Goal: Navigation & Orientation: Find specific page/section

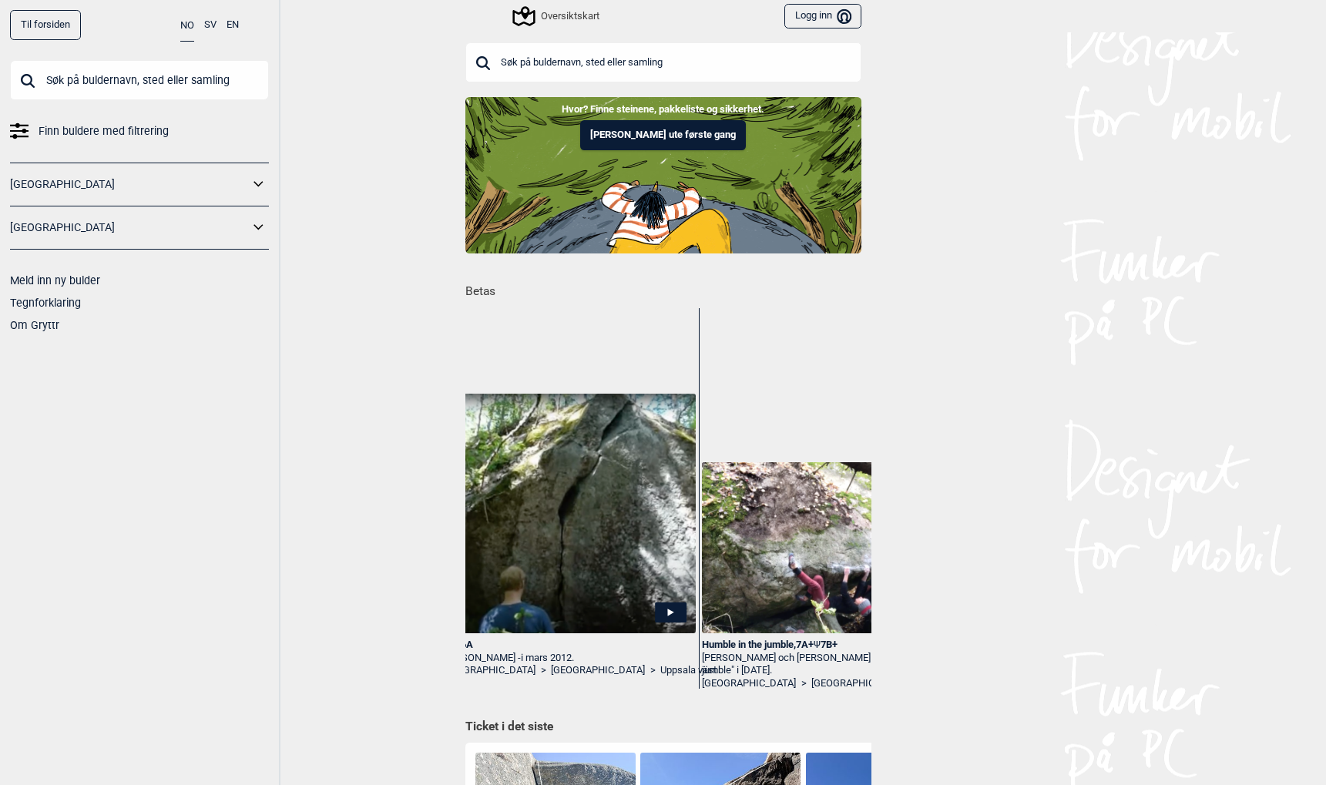
scroll to position [0, 4996]
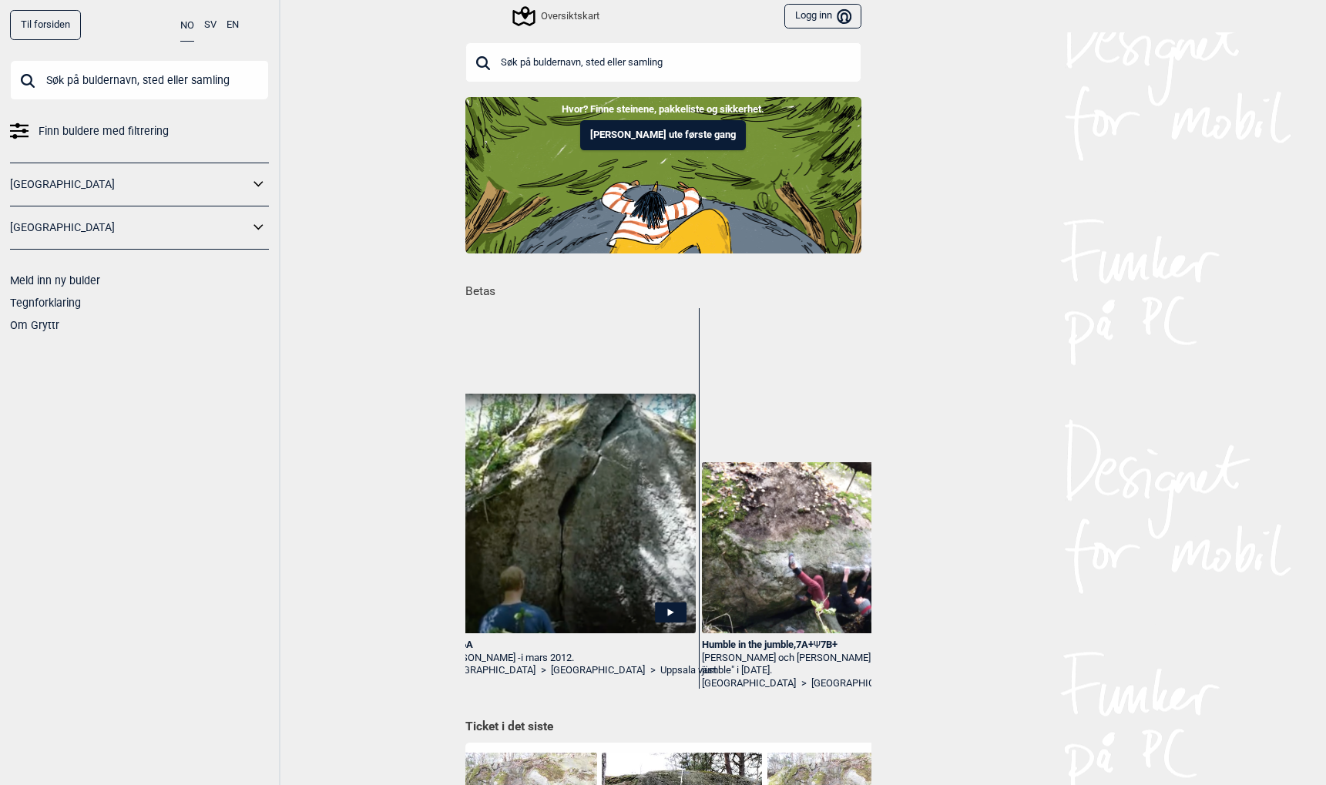
click at [257, 229] on icon at bounding box center [259, 227] width 20 height 22
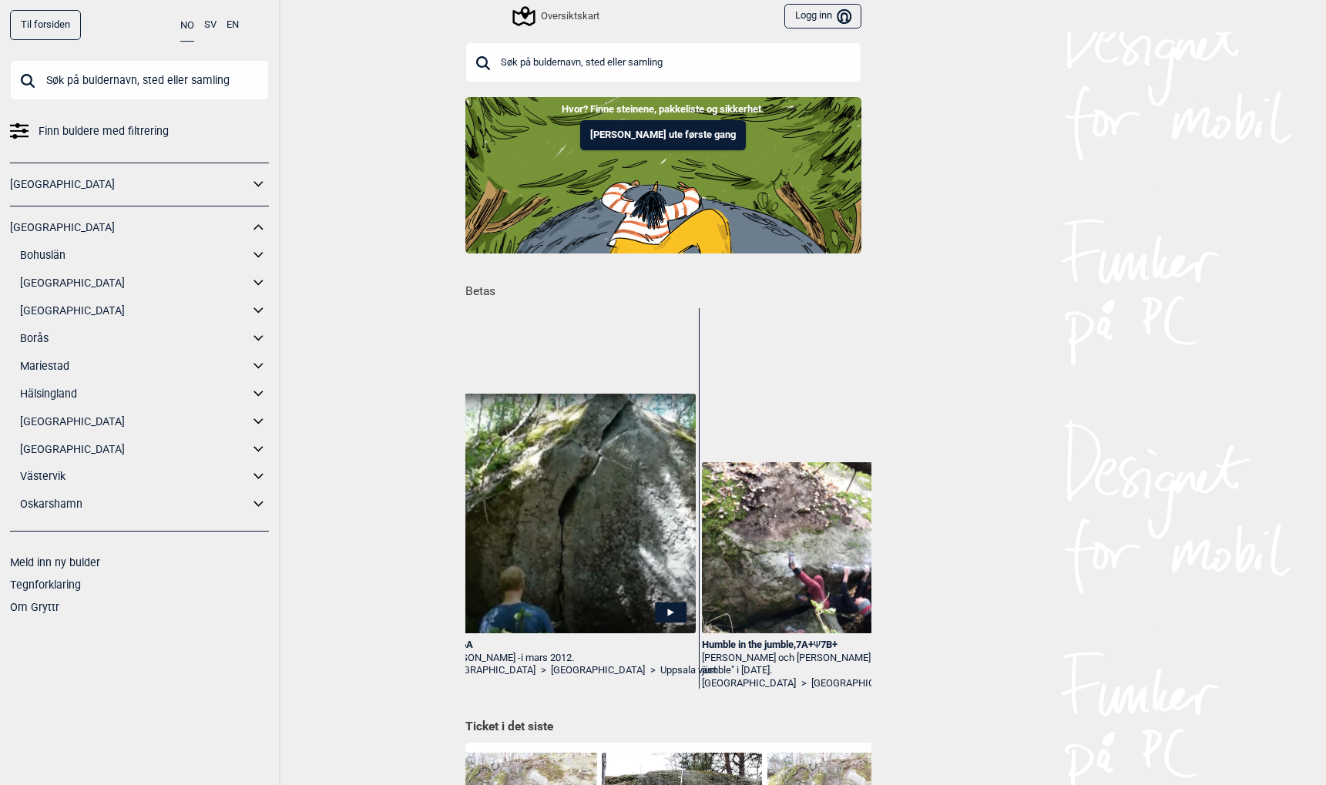
click at [257, 257] on icon at bounding box center [259, 255] width 20 height 22
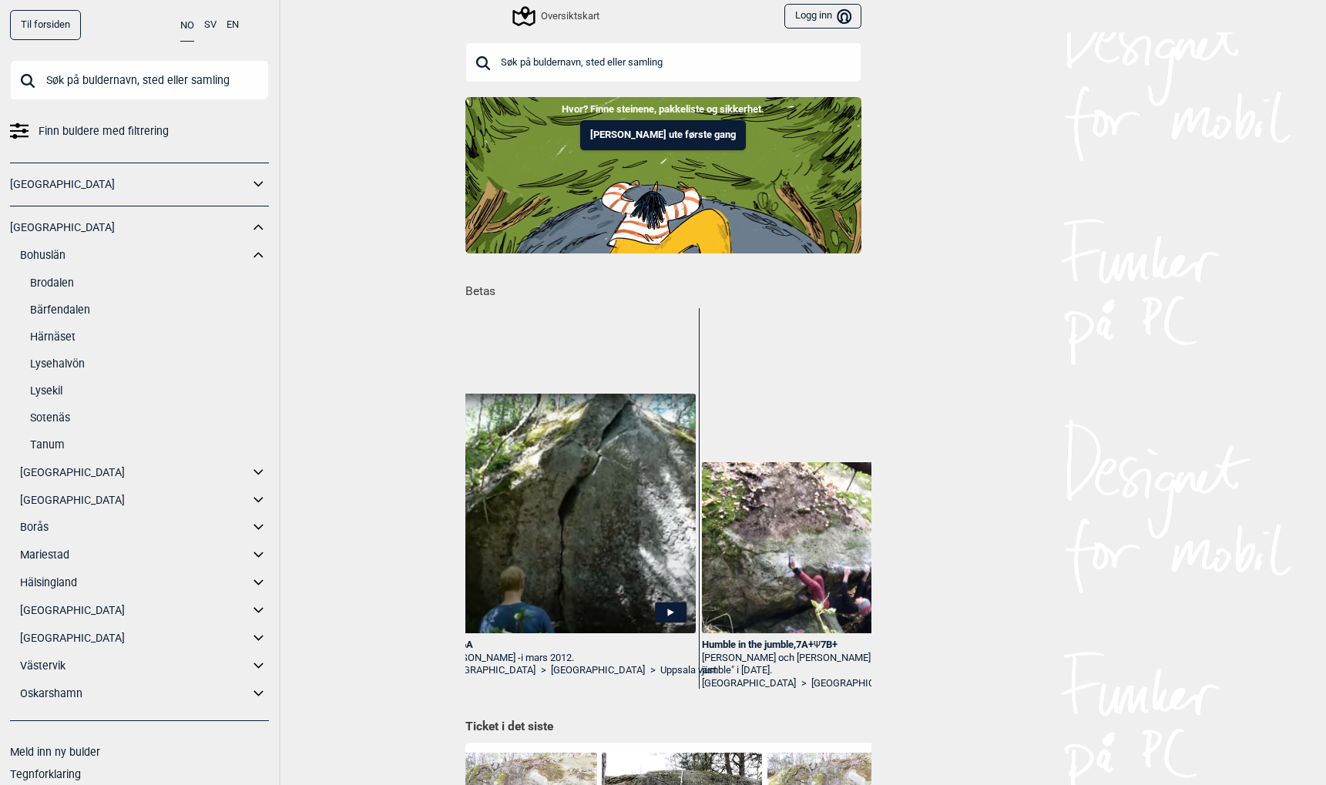
click at [64, 311] on link "Bärfendalen" at bounding box center [149, 310] width 239 height 22
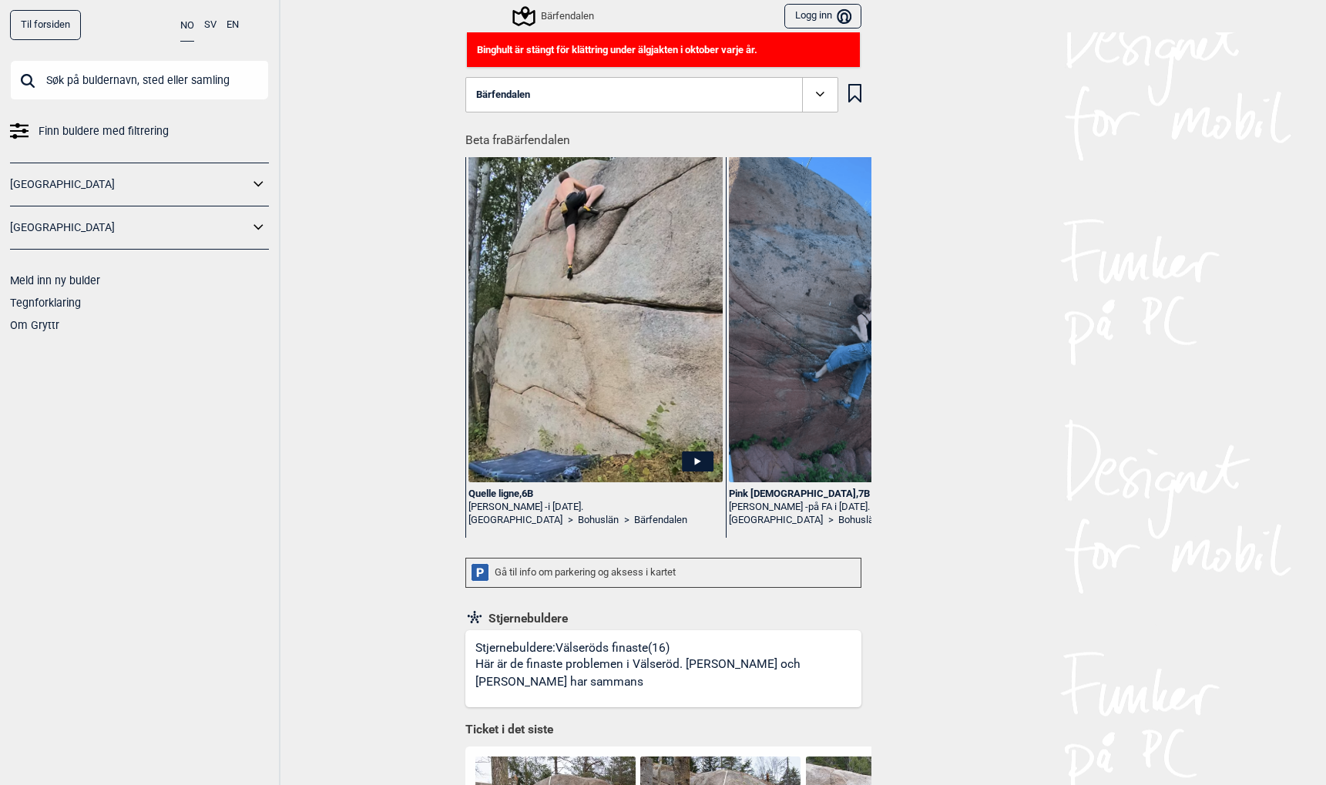
click at [824, 97] on icon at bounding box center [820, 95] width 18 height 18
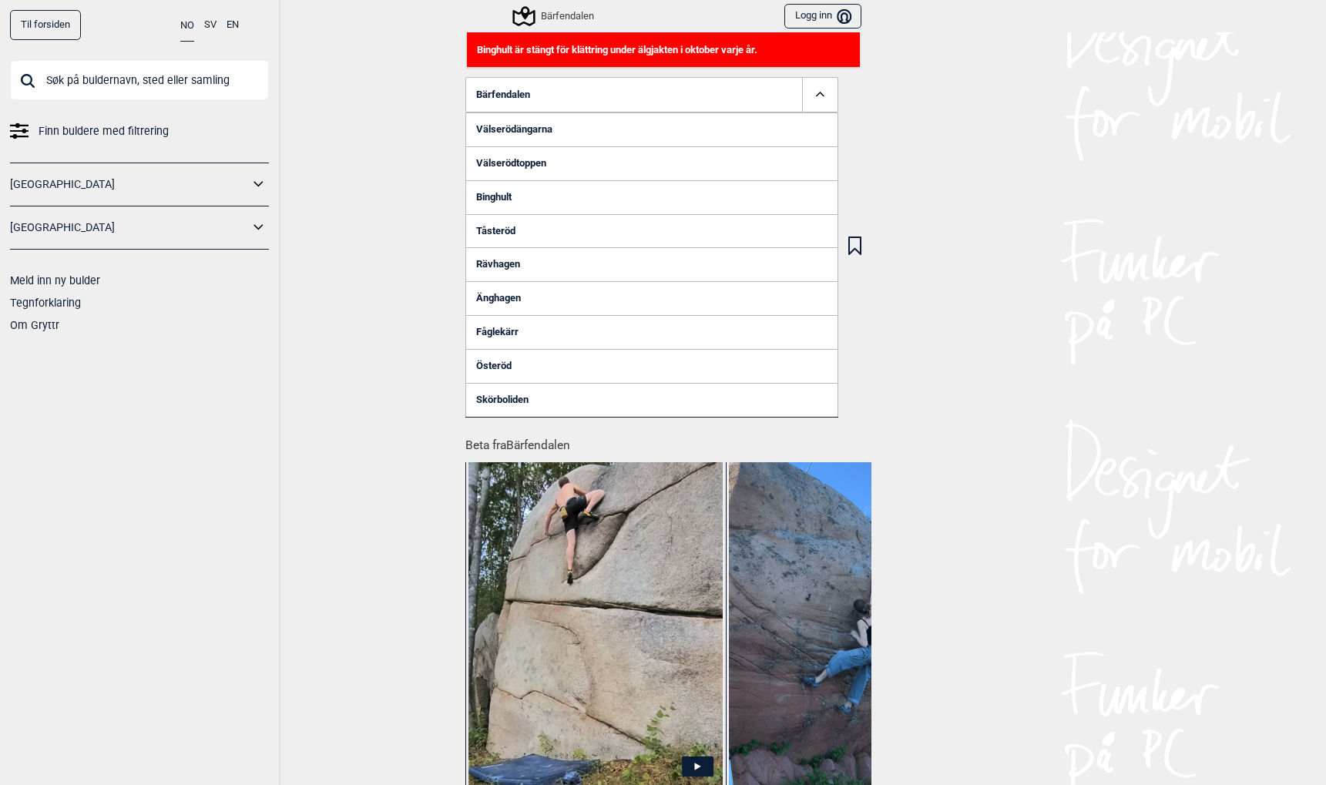
click at [365, 118] on div "Til forsiden NO SV EN Finn buldere med filtrering [GEOGRAPHIC_DATA] [GEOGRAPHIC…" at bounding box center [663, 392] width 1326 height 785
click at [401, 127] on div "Til forsiden NO SV EN Finn buldere med filtrering [GEOGRAPHIC_DATA] [GEOGRAPHIC…" at bounding box center [663, 392] width 1326 height 785
click at [821, 98] on icon at bounding box center [820, 95] width 18 height 18
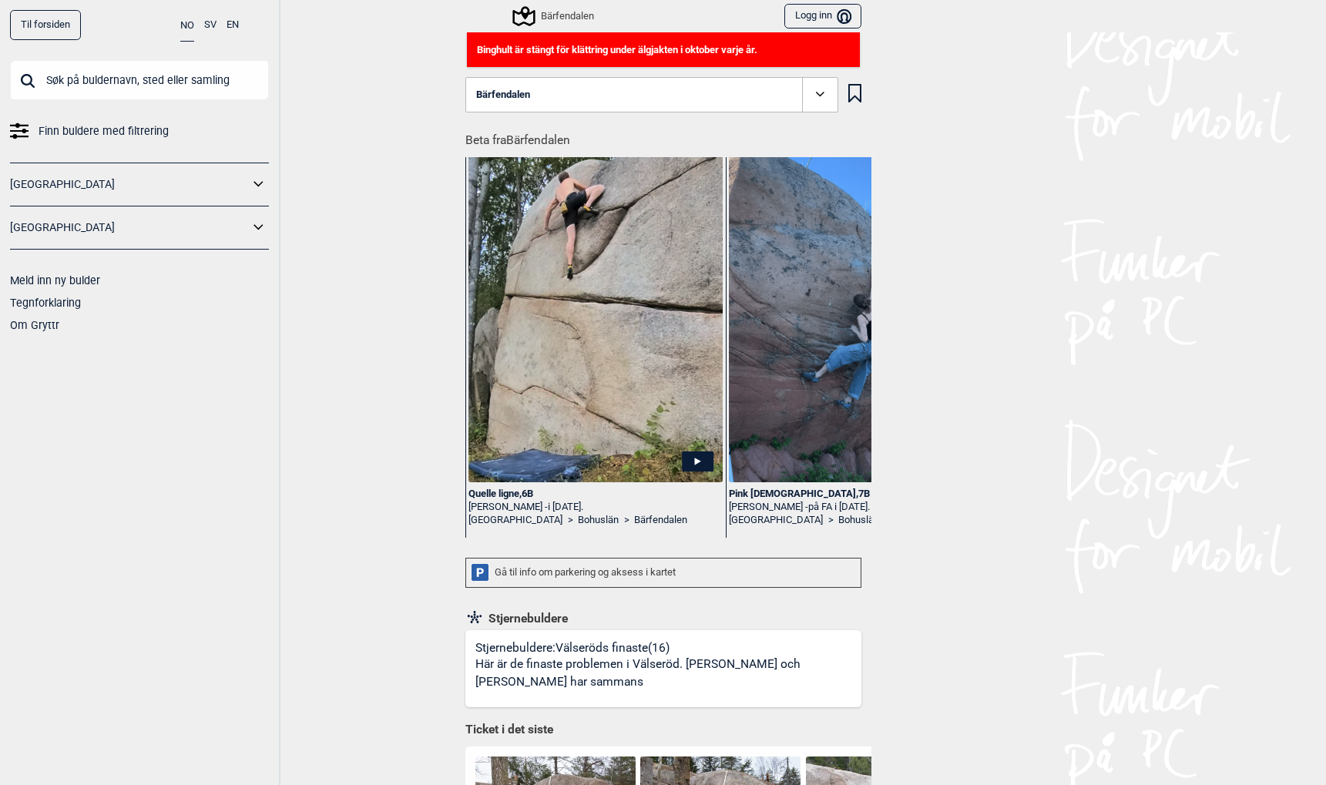
click at [256, 231] on icon at bounding box center [259, 227] width 20 height 22
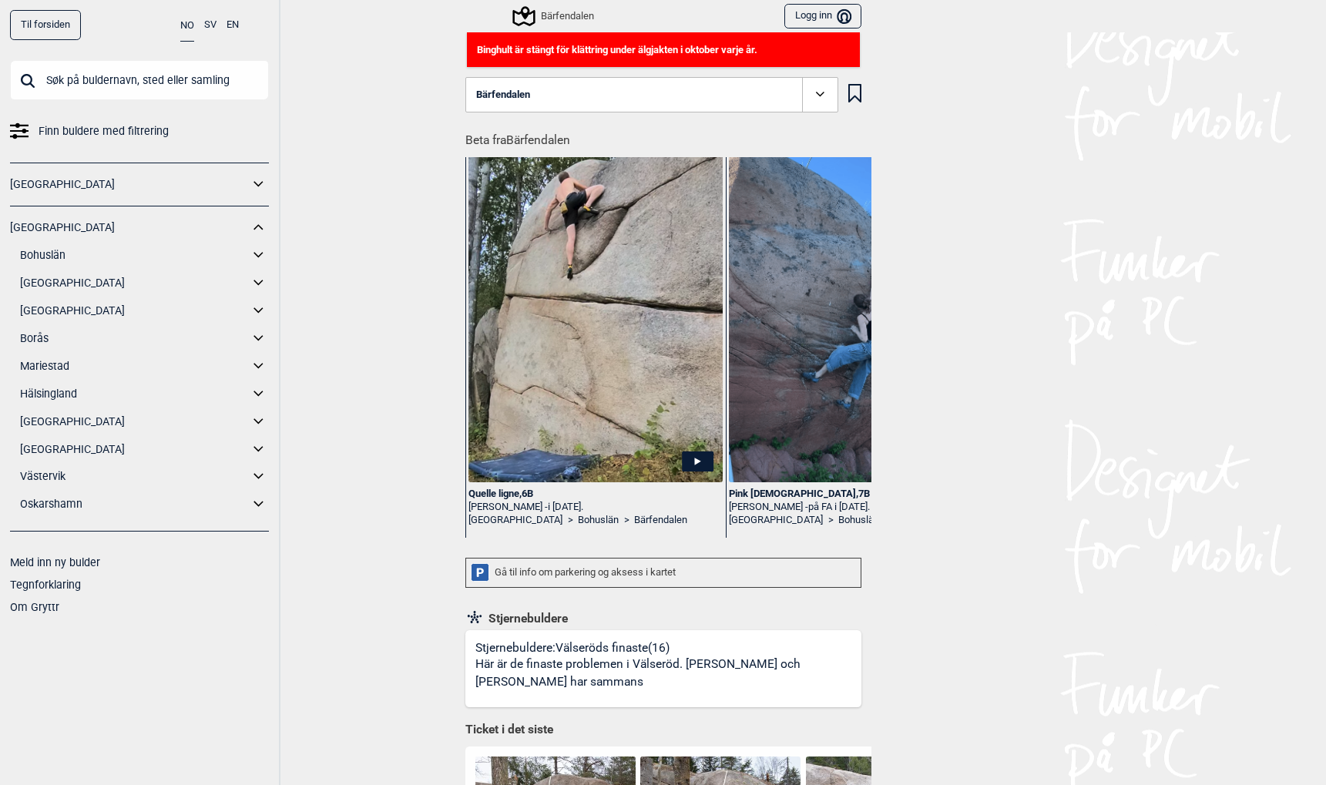
click at [553, 17] on div "Bärfendalen" at bounding box center [554, 16] width 79 height 18
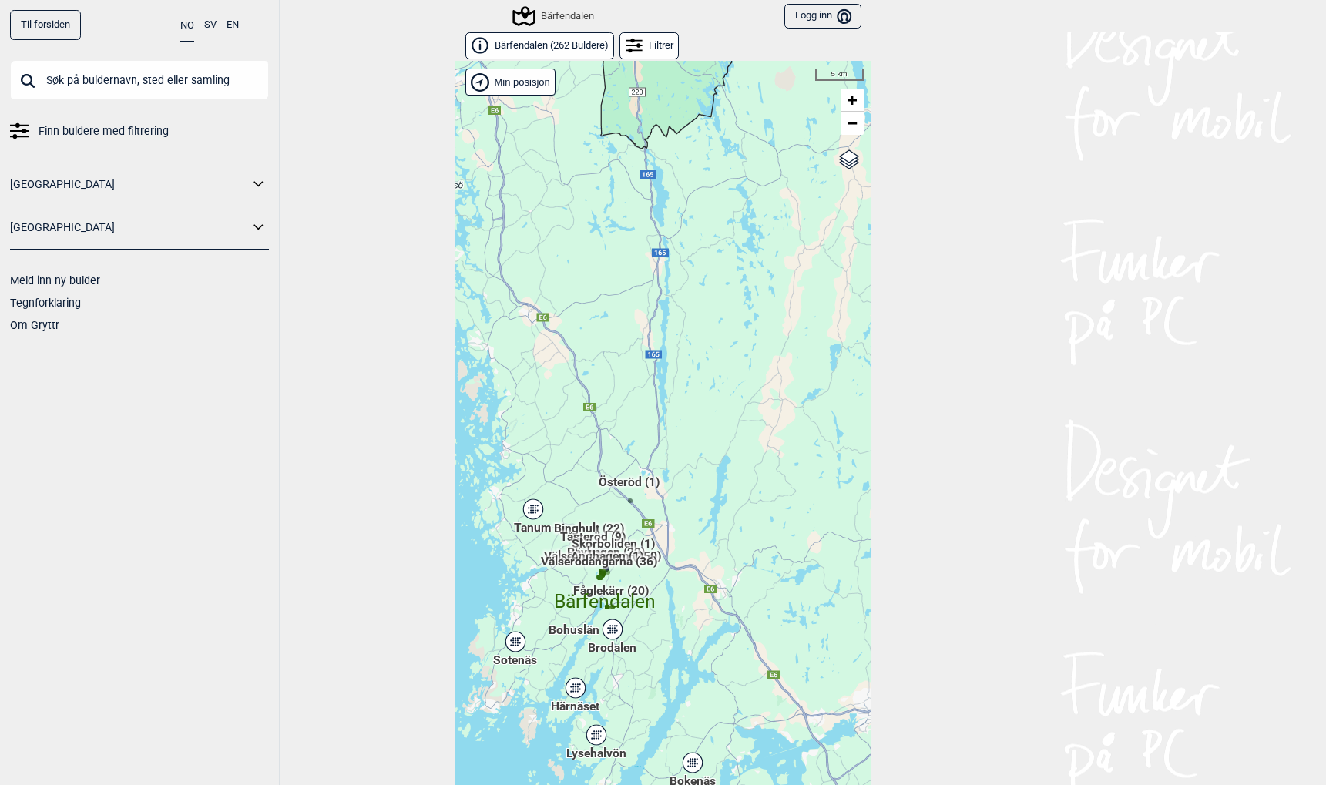
scroll to position [23, 0]
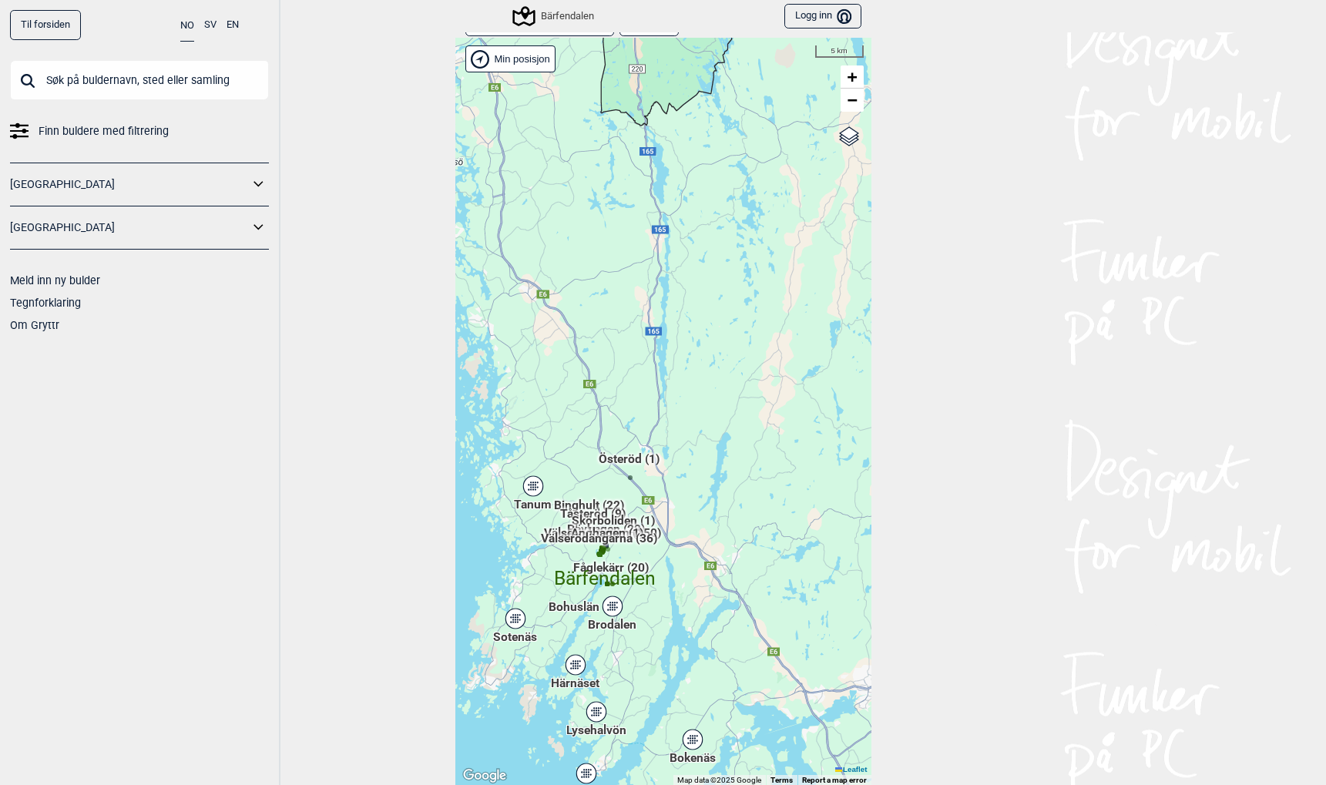
click at [609, 611] on div "Brodalen" at bounding box center [612, 606] width 9 height 9
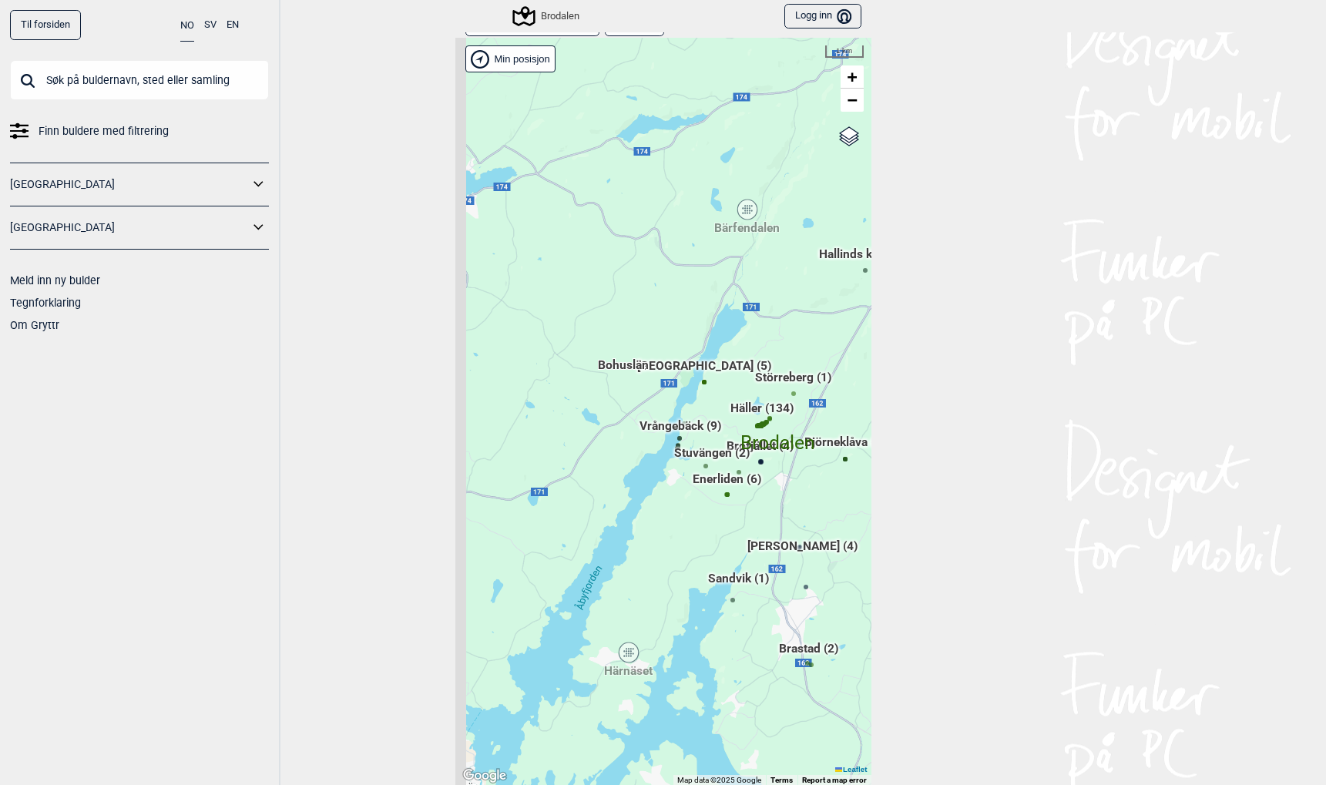
drag, startPoint x: 574, startPoint y: 475, endPoint x: 739, endPoint y: 531, distance: 174.2
click at [740, 531] on div "Hallingdal Gol [PERSON_NAME] Kolomoen [GEOGRAPHIC_DATA] [GEOGRAPHIC_DATA] [GEOG…" at bounding box center [663, 412] width 416 height 748
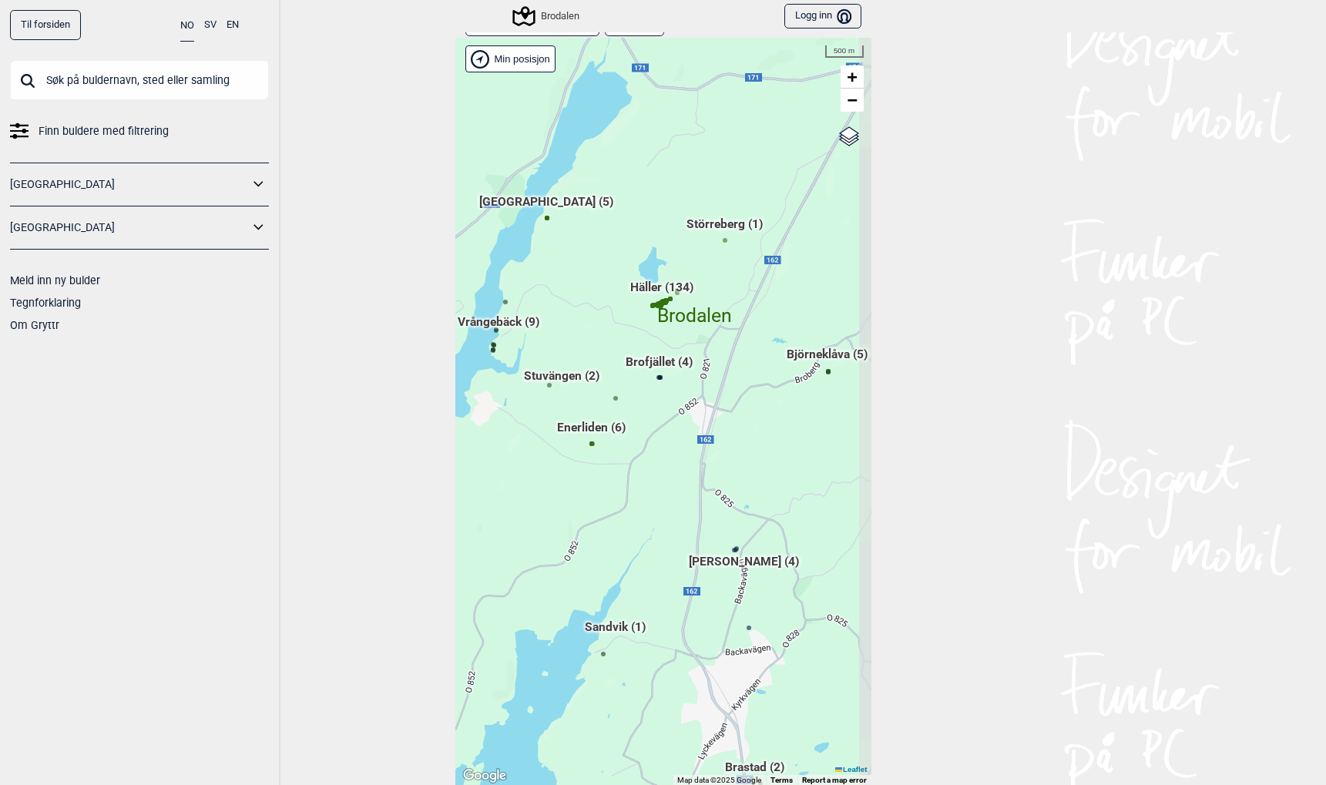
drag, startPoint x: 737, startPoint y: 502, endPoint x: 623, endPoint y: 480, distance: 117.0
click at [623, 481] on div "Hallingdal Gol [PERSON_NAME] Kolomoen [GEOGRAPHIC_DATA] [GEOGRAPHIC_DATA] [GEOG…" at bounding box center [663, 412] width 416 height 748
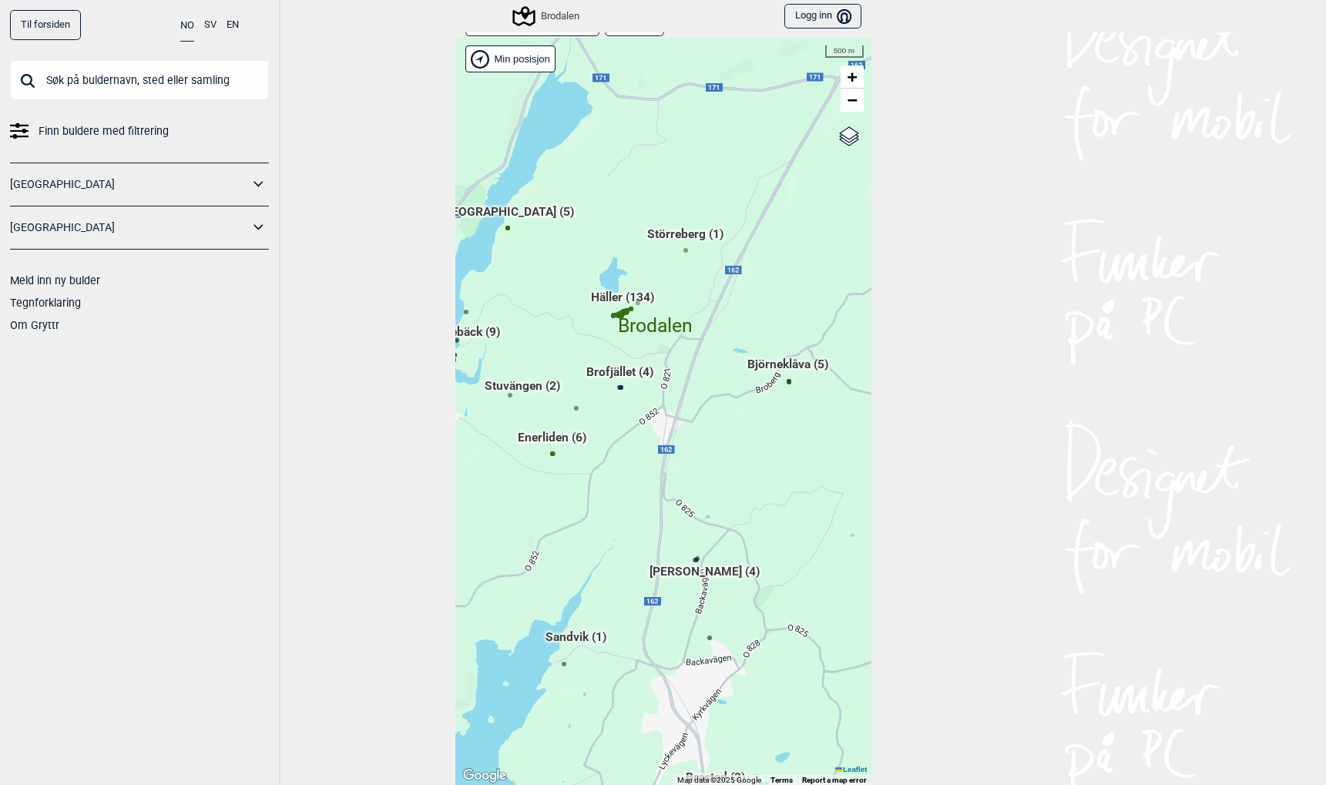
drag, startPoint x: 743, startPoint y: 432, endPoint x: 697, endPoint y: 439, distance: 46.0
click at [698, 439] on div "Hallingdal Gol [PERSON_NAME] Kolomoen [GEOGRAPHIC_DATA] [GEOGRAPHIC_DATA] [GEOG…" at bounding box center [663, 412] width 416 height 748
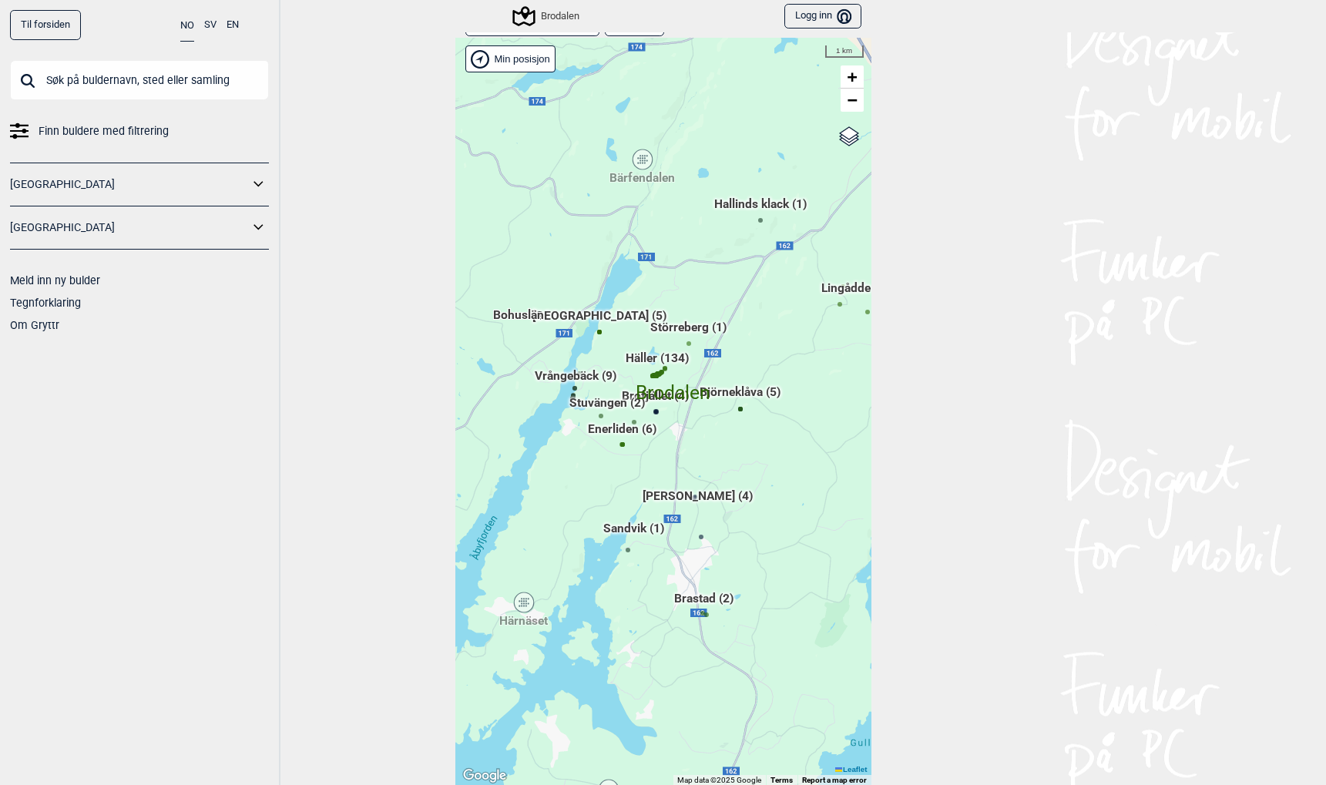
click at [525, 603] on div "Härnäset" at bounding box center [523, 602] width 9 height 9
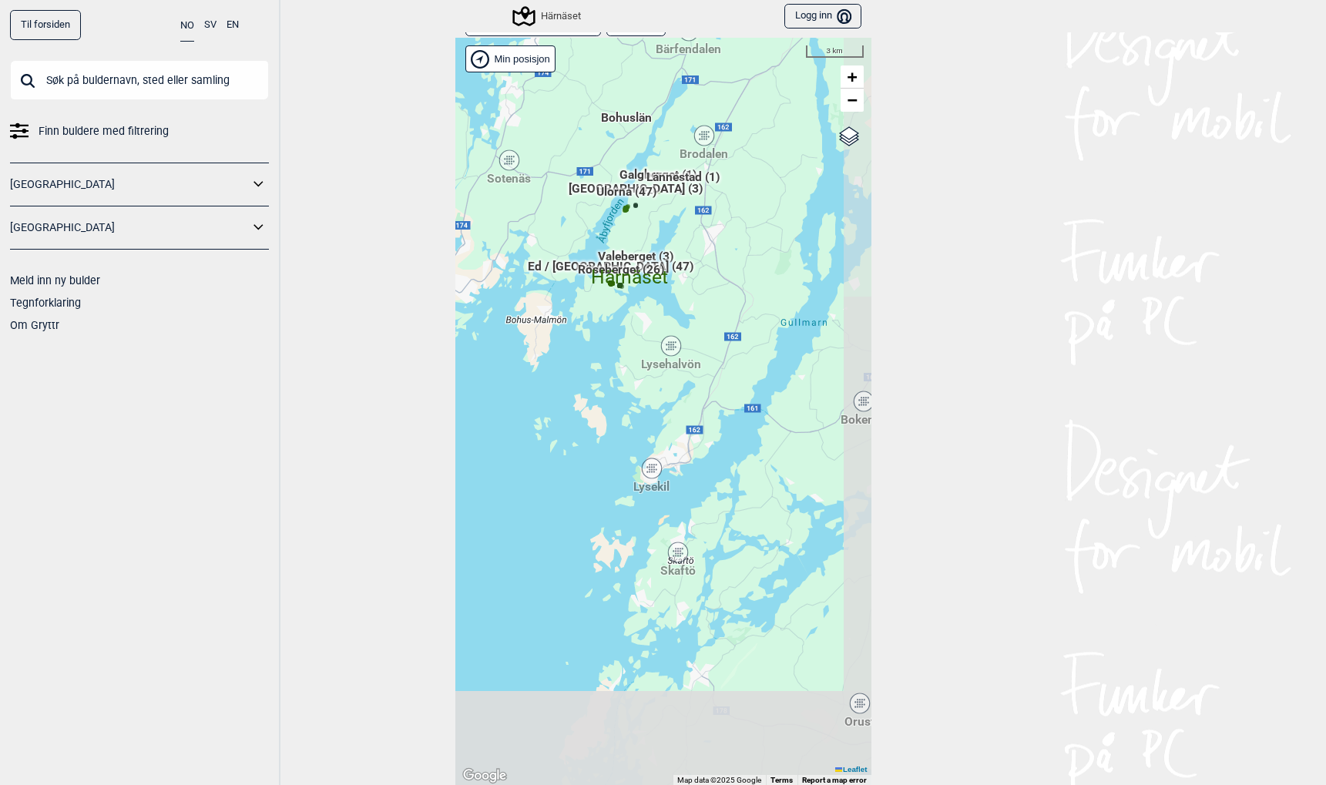
drag, startPoint x: 710, startPoint y: 592, endPoint x: 665, endPoint y: 385, distance: 212.0
click at [665, 411] on div "Hallingdal Gol [PERSON_NAME] Kolomoen [GEOGRAPHIC_DATA] [GEOGRAPHIC_DATA] [GEOG…" at bounding box center [663, 412] width 416 height 748
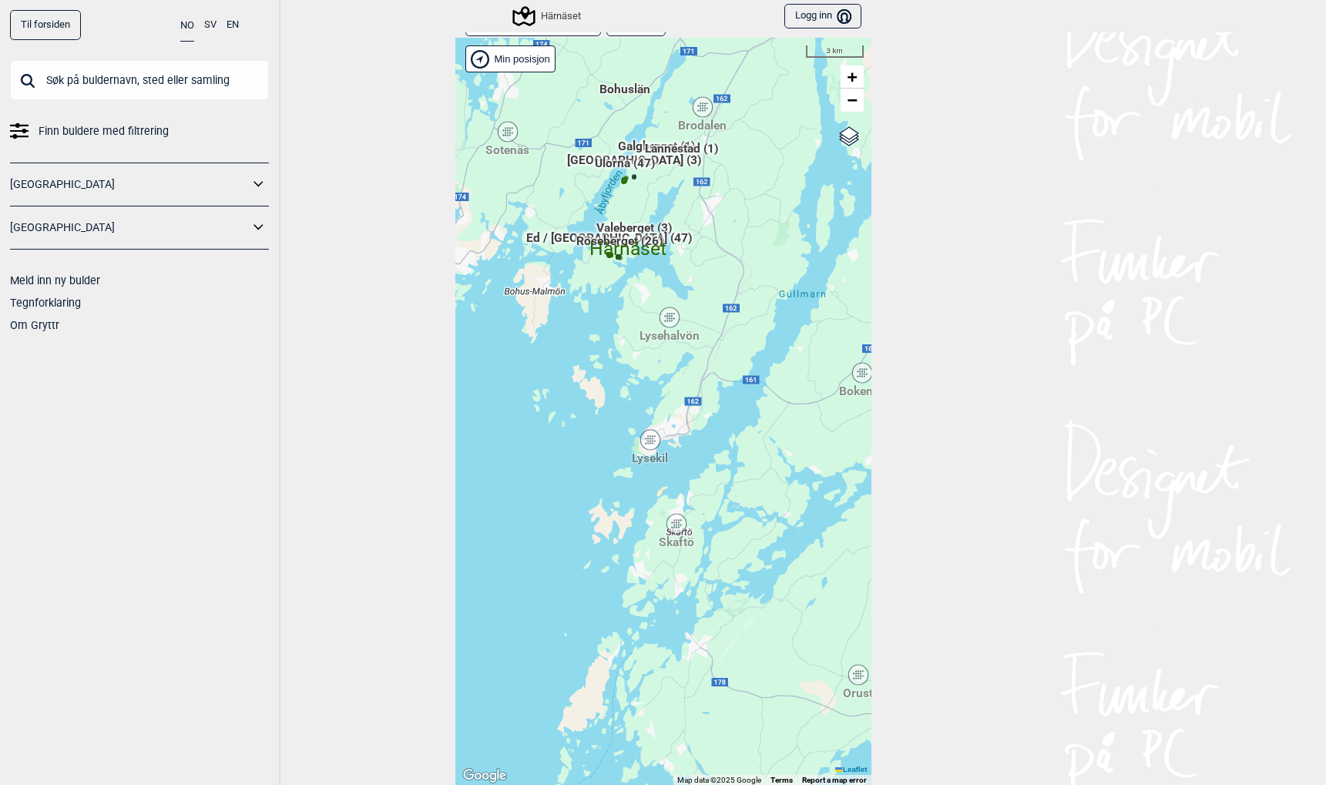
click at [666, 322] on icon at bounding box center [669, 317] width 19 height 20
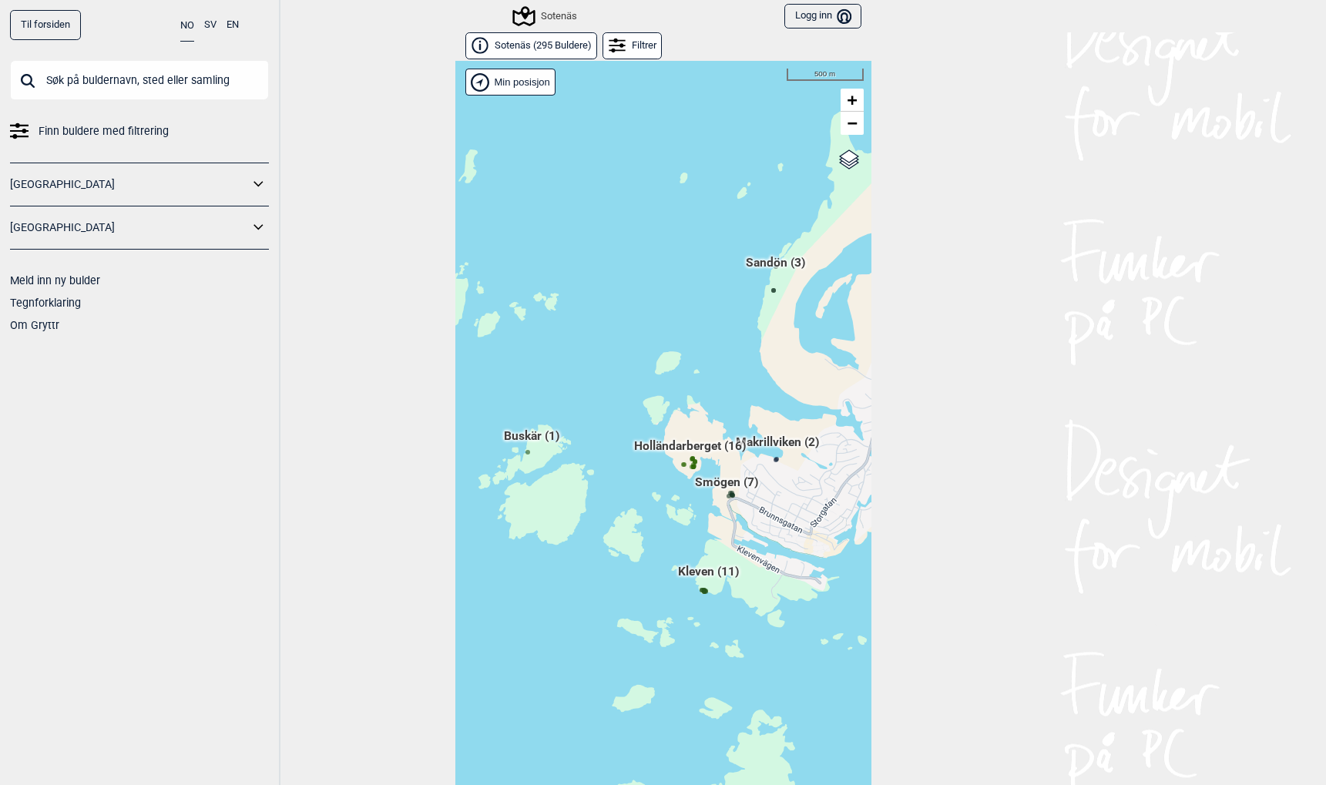
scroll to position [23, 0]
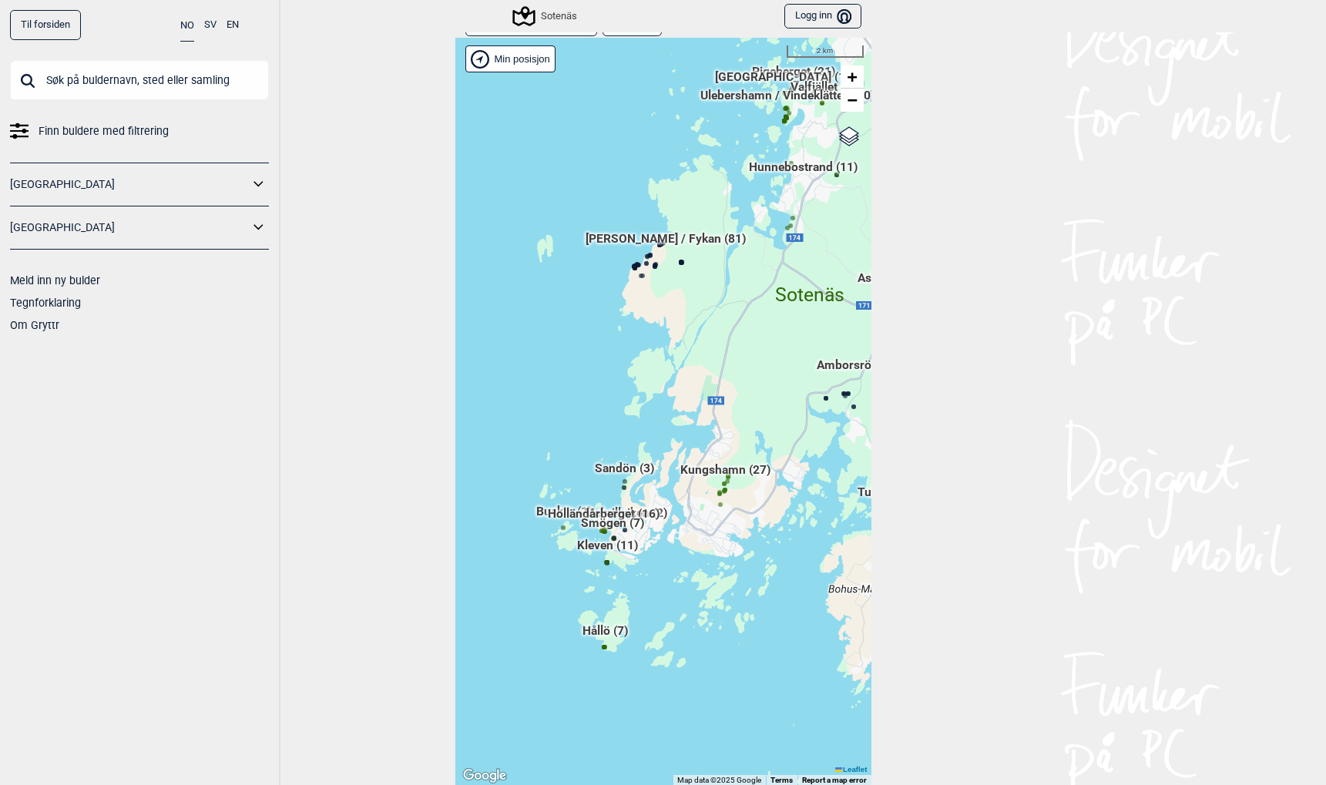
drag, startPoint x: 761, startPoint y: 417, endPoint x: 666, endPoint y: 464, distance: 105.8
click at [666, 464] on div "Hallingdal Stange Buskerud syd Oslo og omegn Follo Østfold Drammen/Asker" at bounding box center [663, 412] width 416 height 748
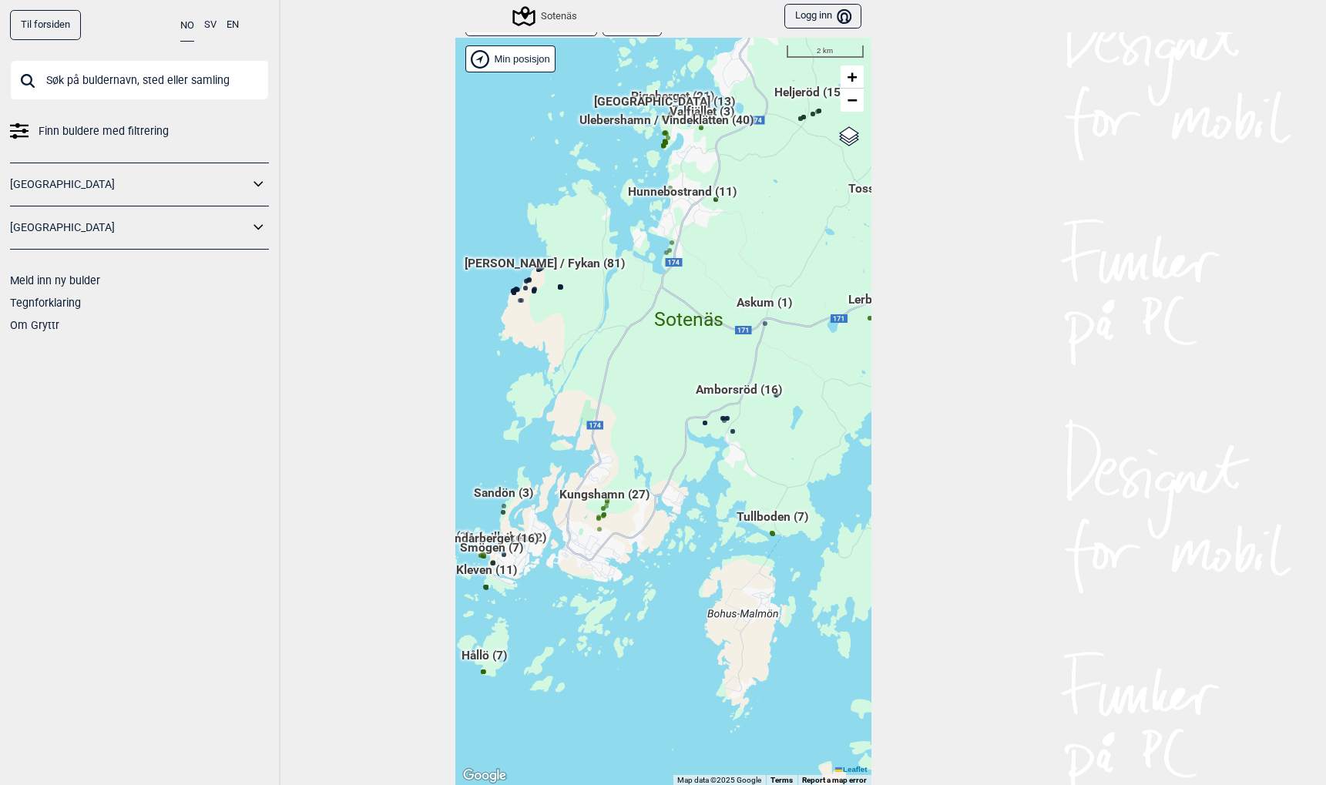
drag, startPoint x: 770, startPoint y: 444, endPoint x: 649, endPoint y: 468, distance: 123.4
click at [649, 468] on div "Hallingdal Stange Buskerud syd Oslo og omegn Follo Østfold Drammen/Asker" at bounding box center [663, 412] width 416 height 748
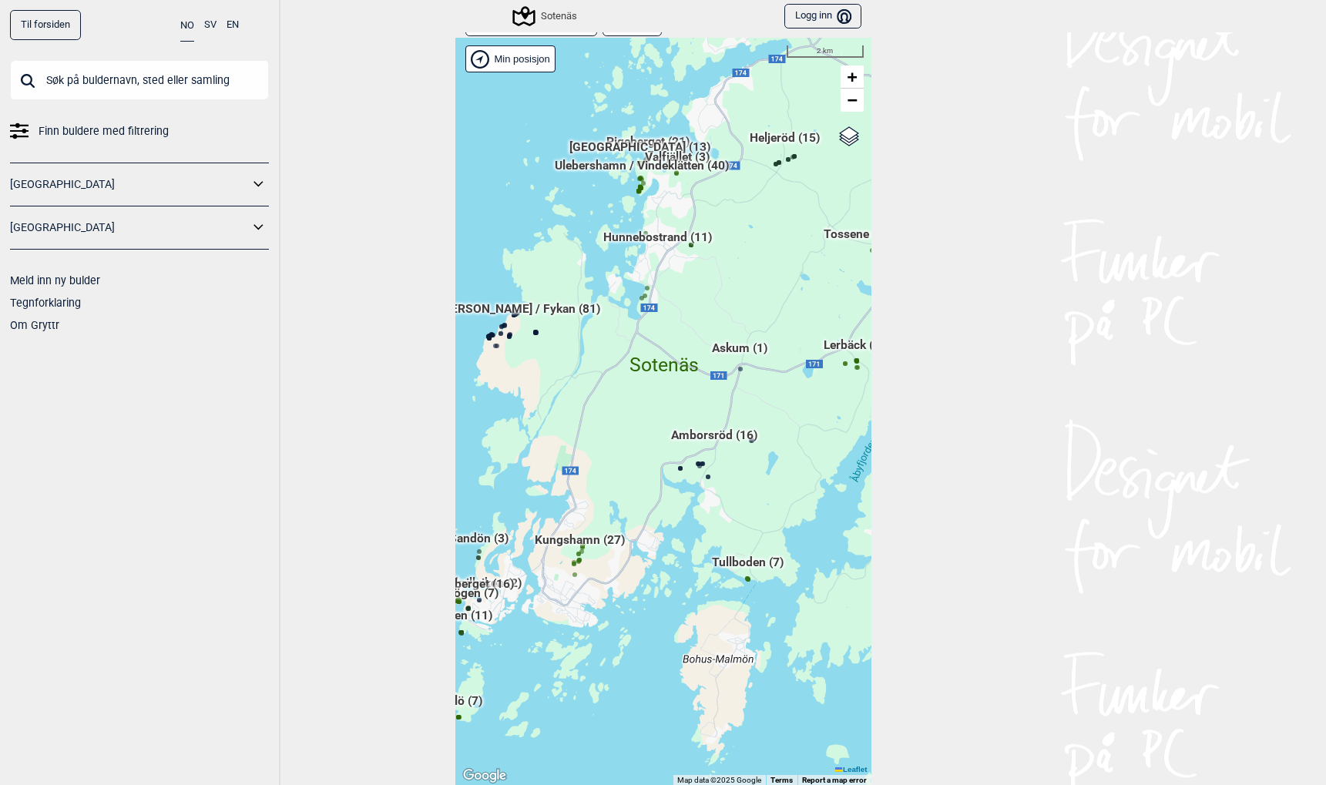
drag, startPoint x: 833, startPoint y: 463, endPoint x: 637, endPoint y: 392, distance: 208.1
click at [637, 395] on div "Hallingdal Stange Buskerud syd Oslo og omegn Follo Østfold Drammen/Asker" at bounding box center [663, 412] width 416 height 748
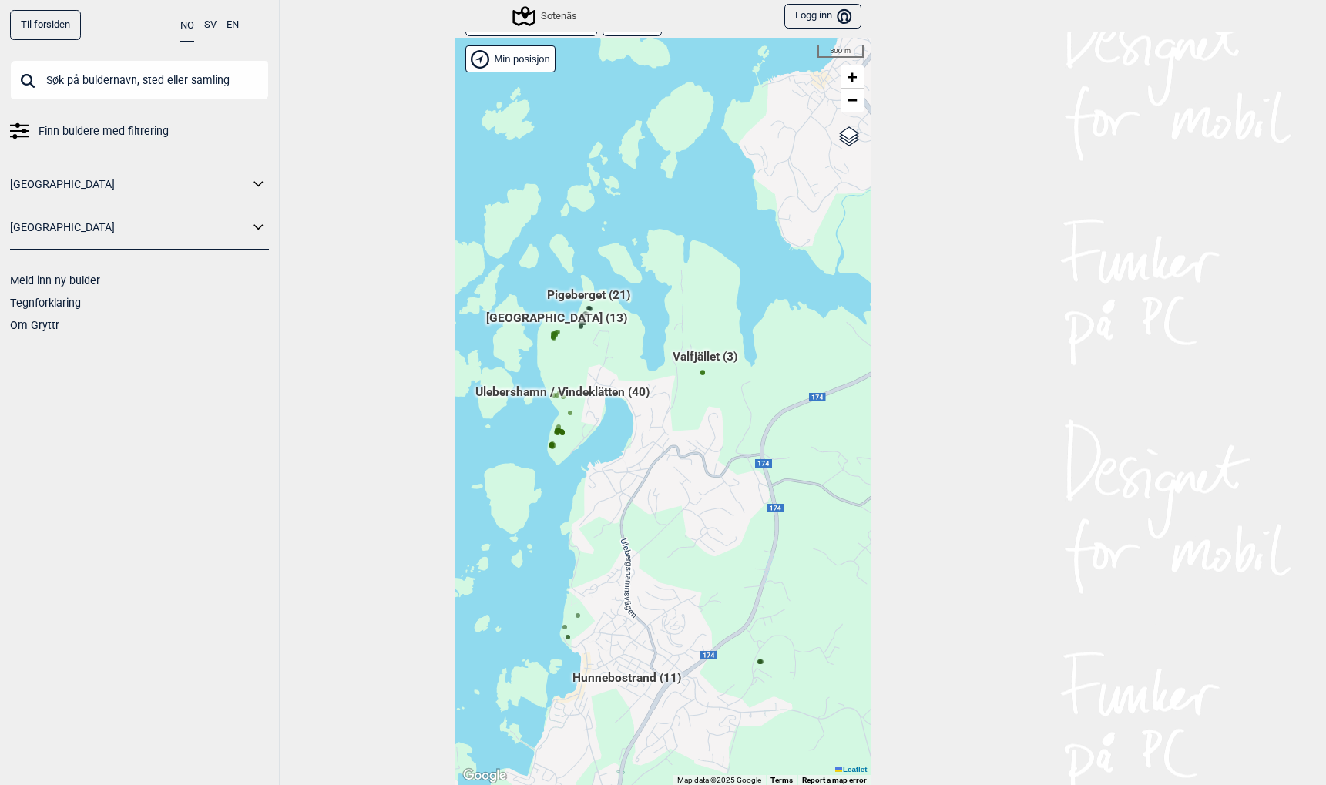
drag, startPoint x: 714, startPoint y: 180, endPoint x: 588, endPoint y: 532, distance: 374.1
click at [588, 538] on div "Hallingdal Stange Buskerud syd Oslo og omegn Follo Østfold Drammen/Asker" at bounding box center [663, 412] width 416 height 748
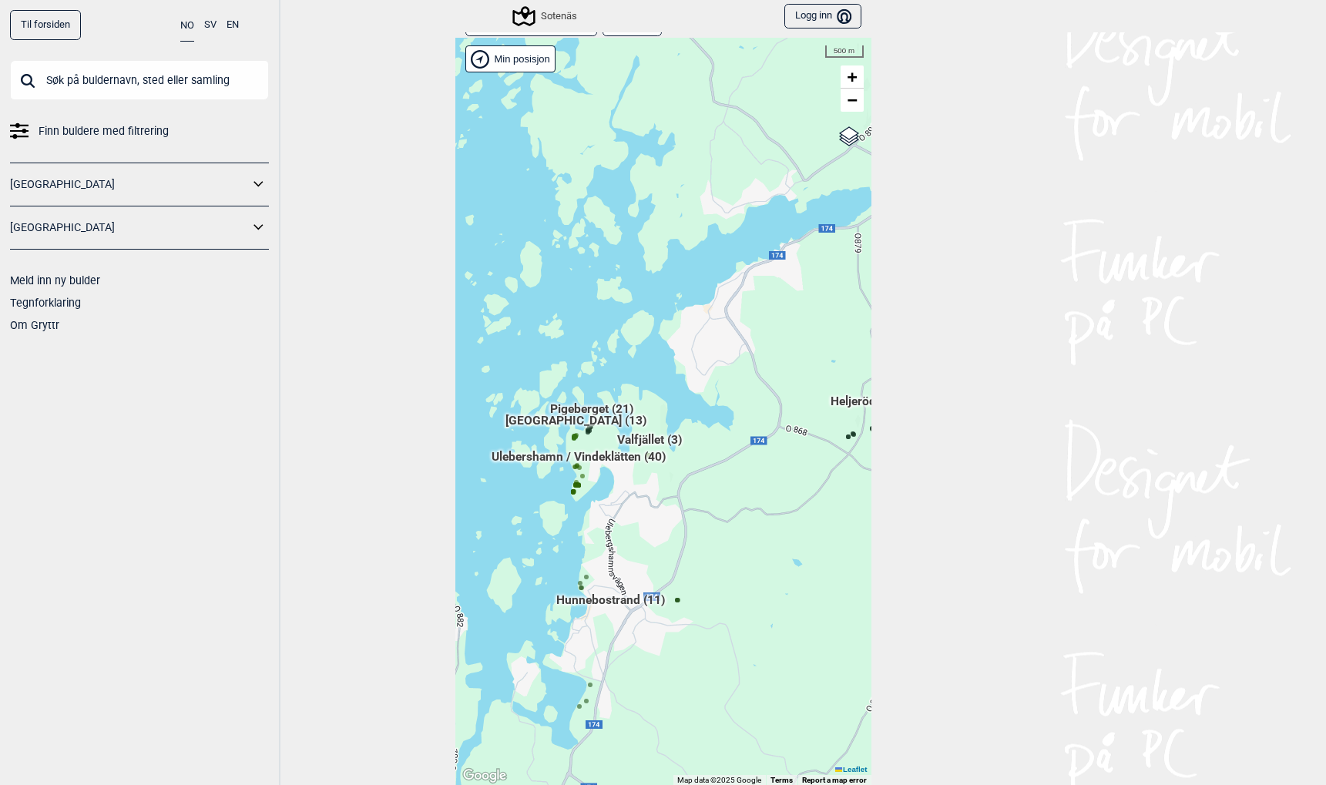
drag, startPoint x: 814, startPoint y: 586, endPoint x: 751, endPoint y: 549, distance: 72.9
click at [752, 549] on div "Hallingdal Stange Buskerud syd Oslo og omegn Follo Østfold Drammen/Asker" at bounding box center [663, 412] width 416 height 748
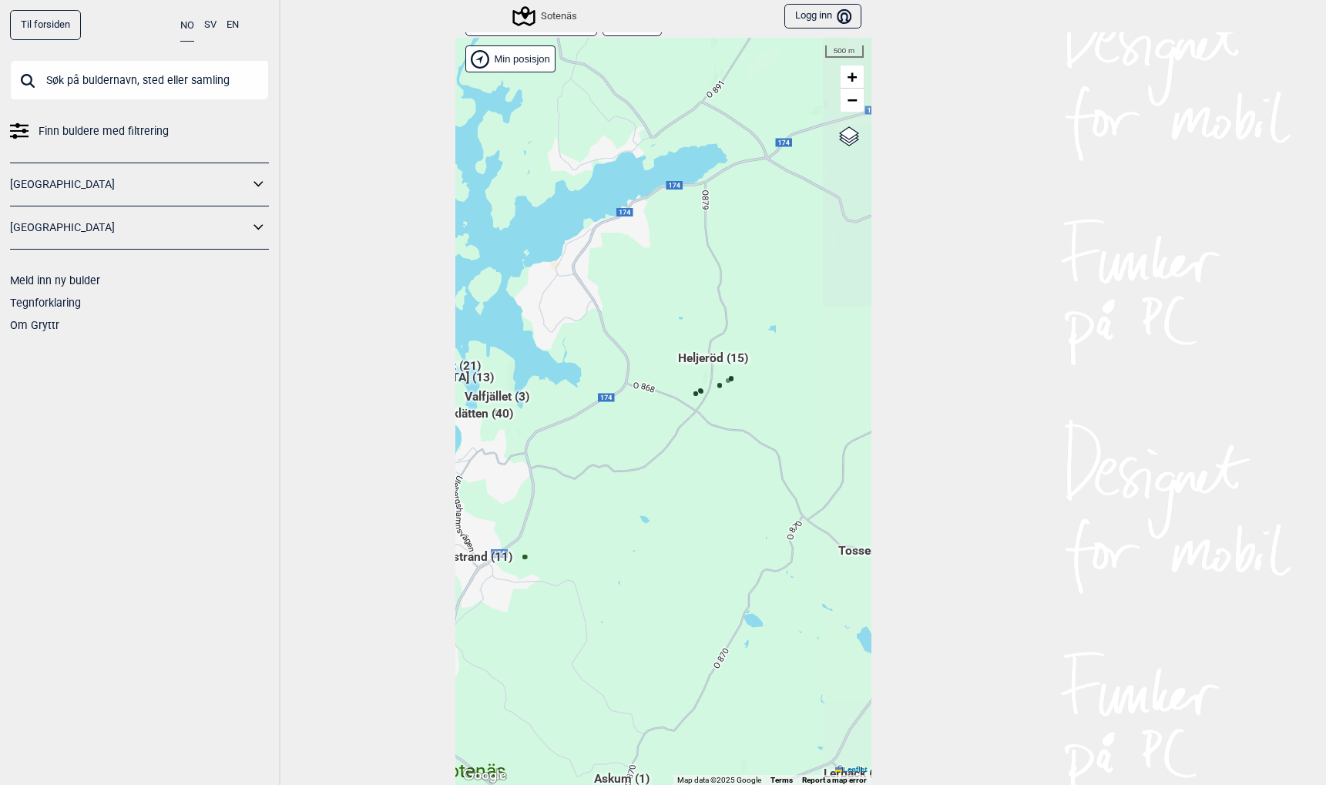
drag, startPoint x: 848, startPoint y: 449, endPoint x: 681, endPoint y: 433, distance: 168.0
click at [681, 434] on div "Hallingdal Stange Buskerud syd Oslo og omegn Follo Østfold Drammen/Asker" at bounding box center [663, 412] width 416 height 748
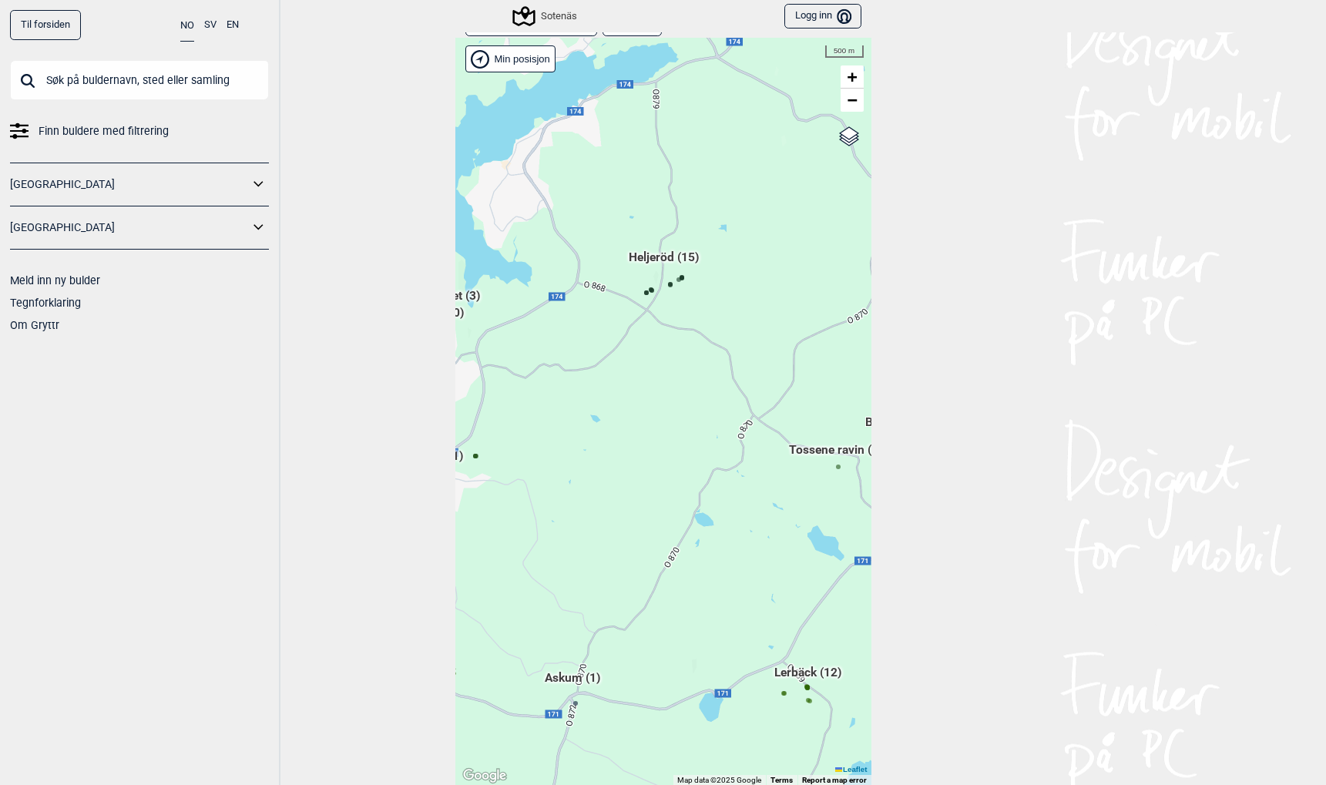
drag, startPoint x: 718, startPoint y: 545, endPoint x: 667, endPoint y: 444, distance: 113.7
click at [667, 444] on div "Hallingdal Stange Buskerud syd Oslo og omegn Follo Østfold Drammen/Asker" at bounding box center [663, 412] width 416 height 748
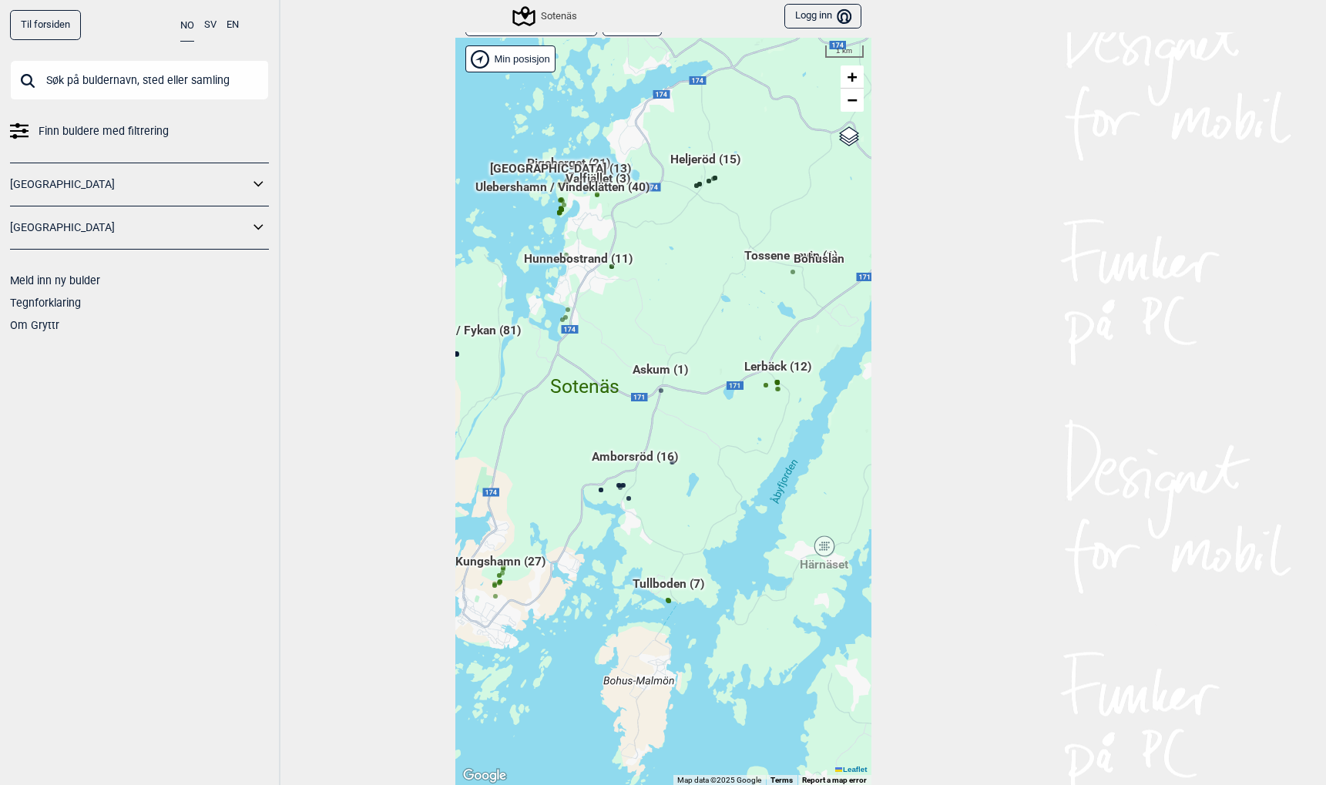
drag, startPoint x: 695, startPoint y: 654, endPoint x: 692, endPoint y: 411, distance: 242.7
click at [692, 411] on div "Hallingdal Stange Buskerud syd Oslo og omegn Follo Østfold Drammen/Asker" at bounding box center [663, 412] width 416 height 748
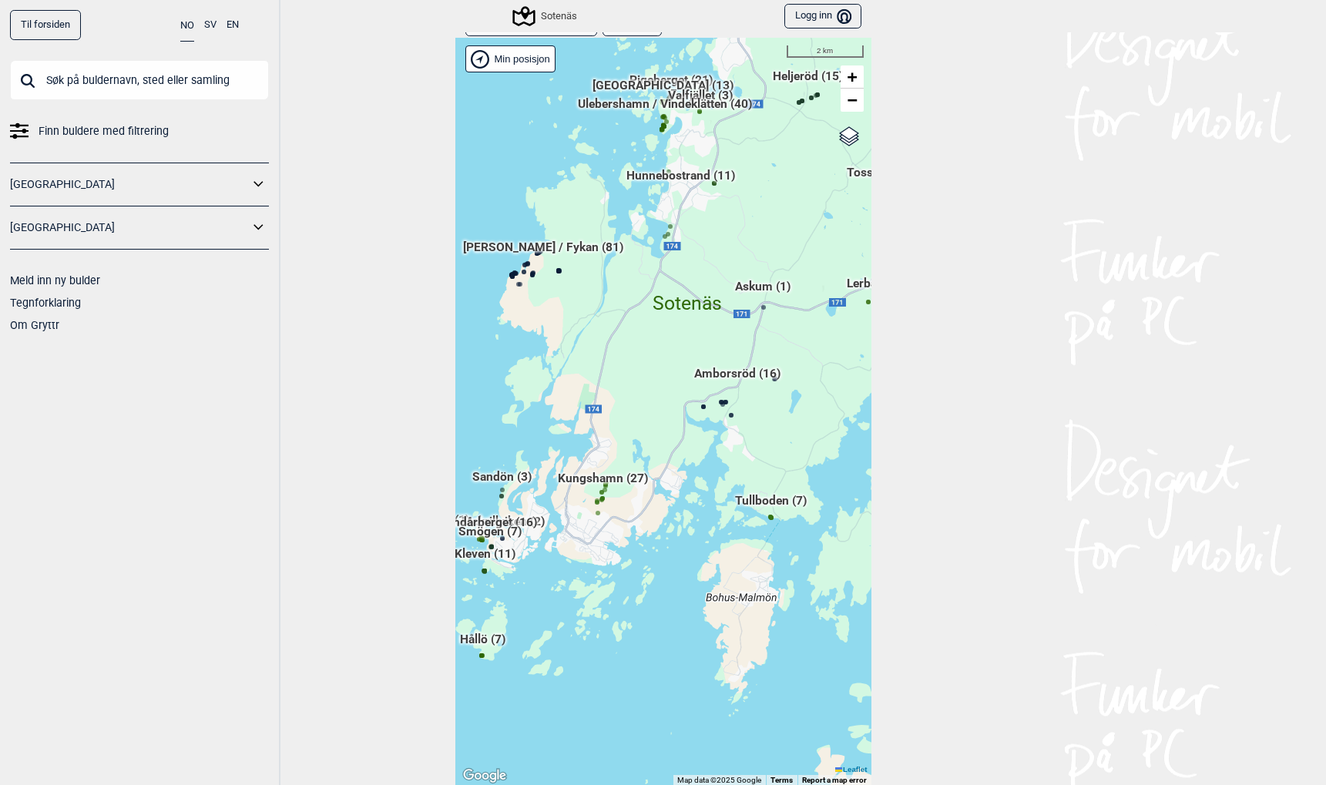
drag, startPoint x: 581, startPoint y: 619, endPoint x: 683, endPoint y: 535, distance: 132.0
click at [683, 535] on div "Hallingdal Stange Buskerud syd Oslo og omegn Follo Østfold Drammen/Asker" at bounding box center [663, 412] width 416 height 748
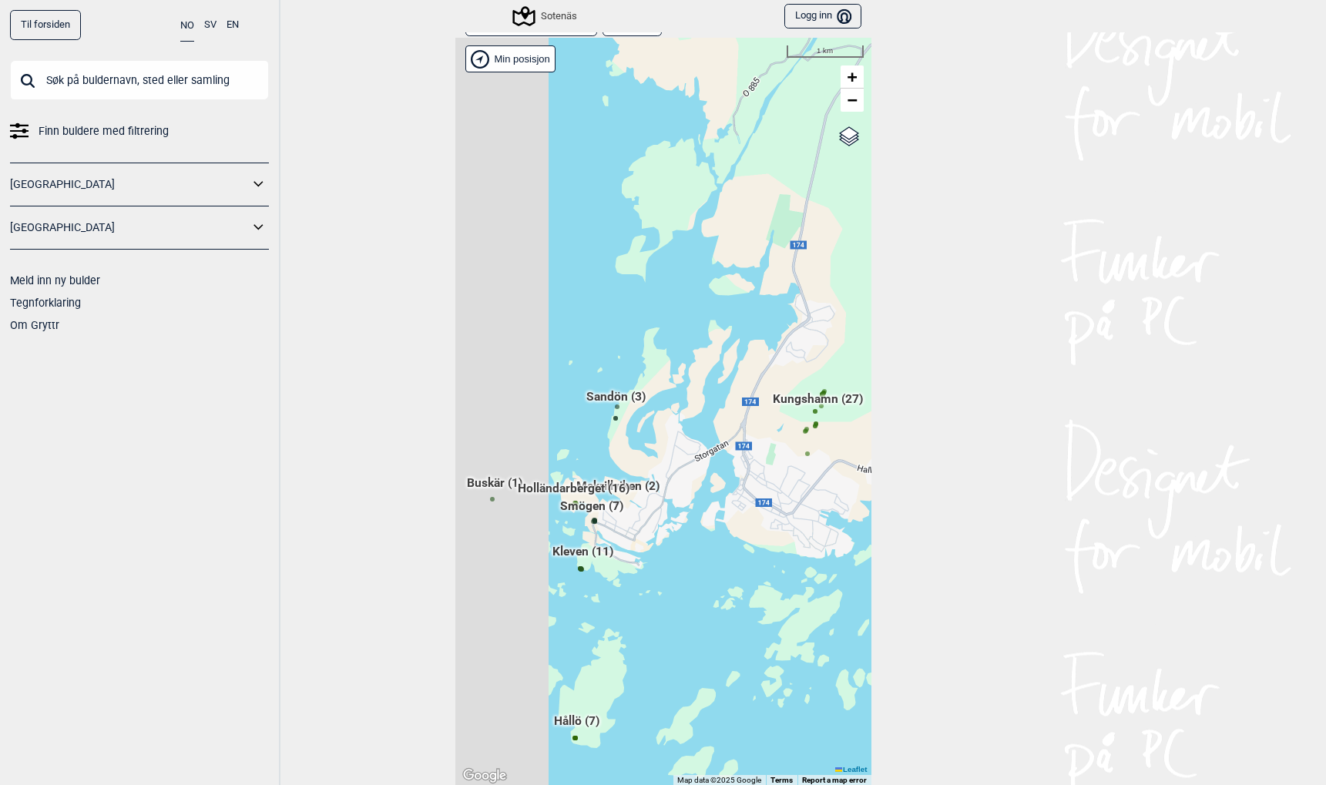
drag, startPoint x: 514, startPoint y: 548, endPoint x: 646, endPoint y: 513, distance: 137.0
click at [646, 514] on div "Hallingdal Stange Buskerud syd Oslo og omegn Follo Østfold Drammen/Asker" at bounding box center [663, 412] width 416 height 748
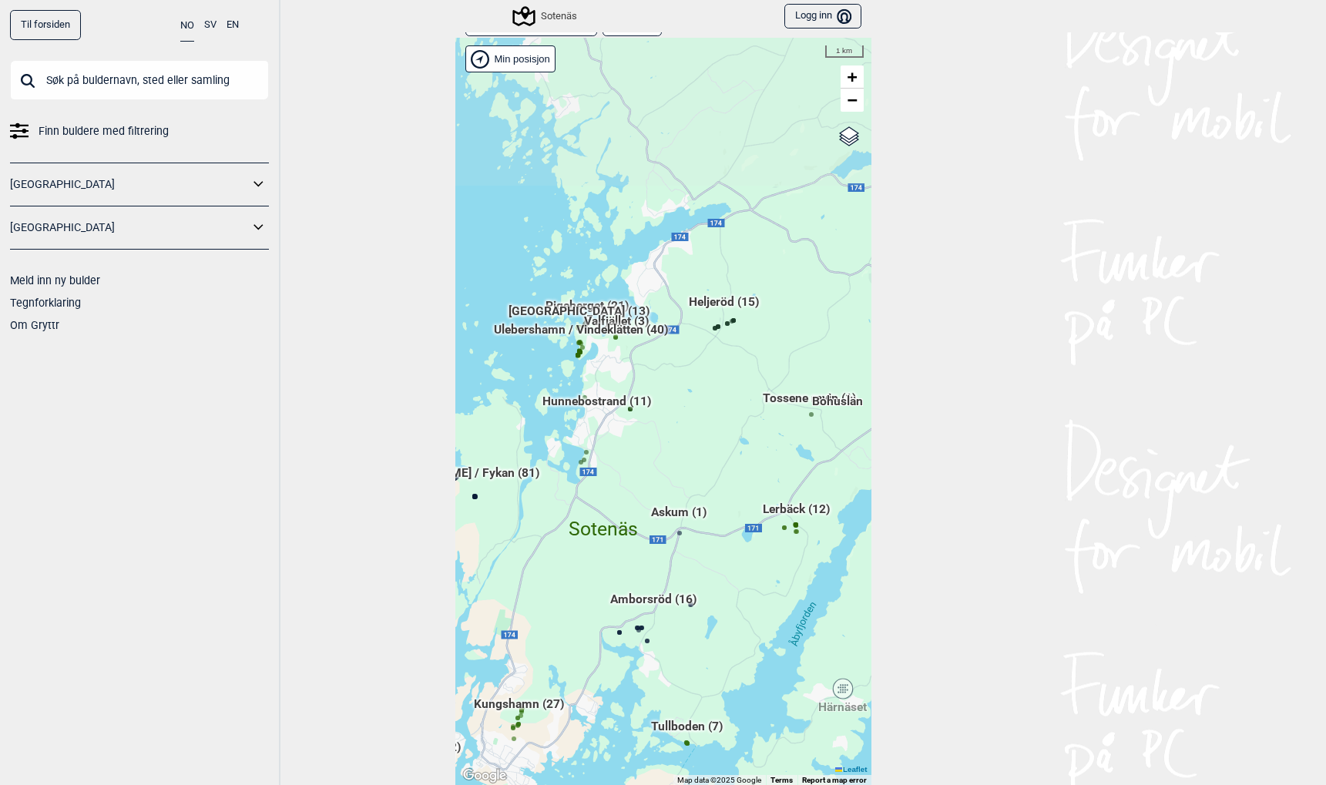
drag, startPoint x: 727, startPoint y: 200, endPoint x: 545, endPoint y: 461, distance: 318.1
click at [543, 465] on div "Hallingdal Stange Buskerud syd Oslo og omegn Follo Østfold Drammen/Asker" at bounding box center [663, 412] width 416 height 748
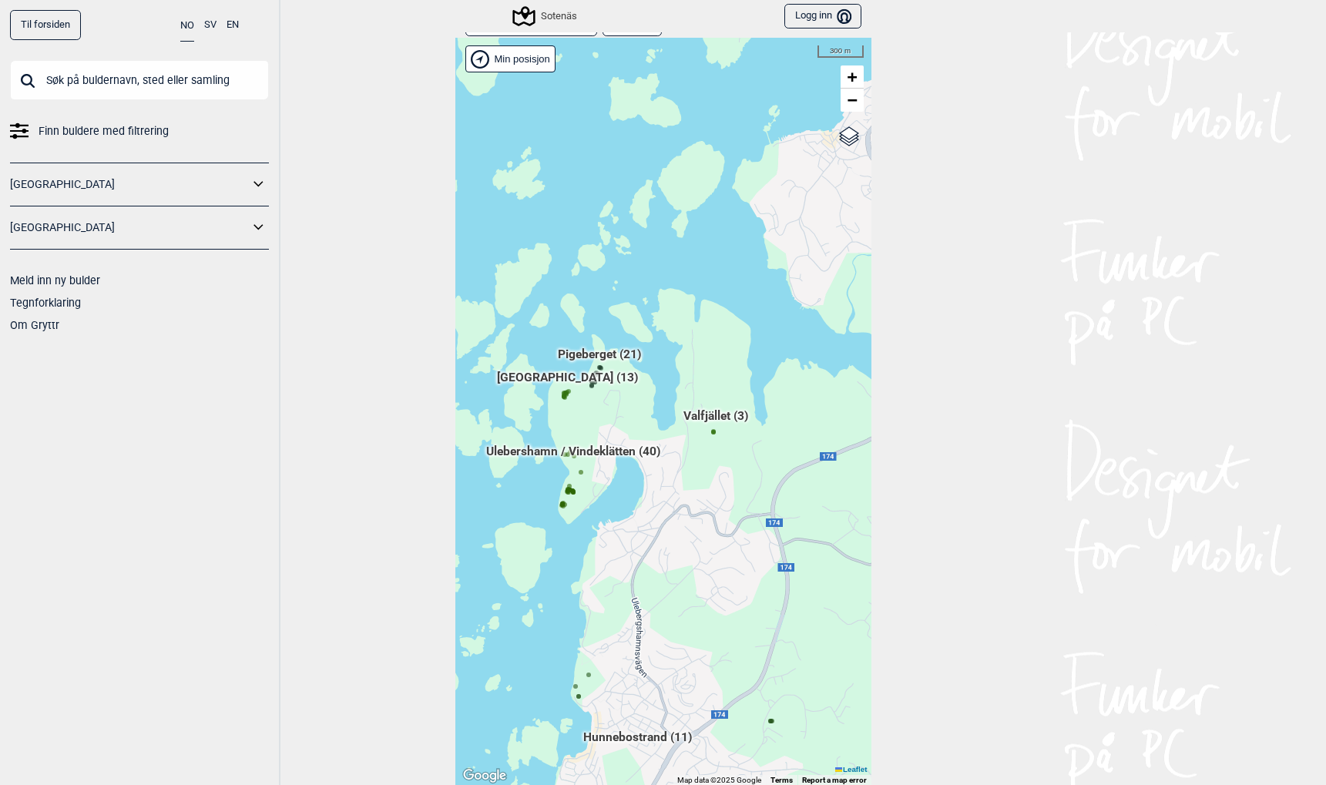
drag, startPoint x: 566, startPoint y: 448, endPoint x: 634, endPoint y: 416, distance: 75.1
click at [634, 416] on div "Hallingdal Stange Buskerud syd Oslo og omegn Follo Østfold Drammen/Asker" at bounding box center [663, 412] width 416 height 748
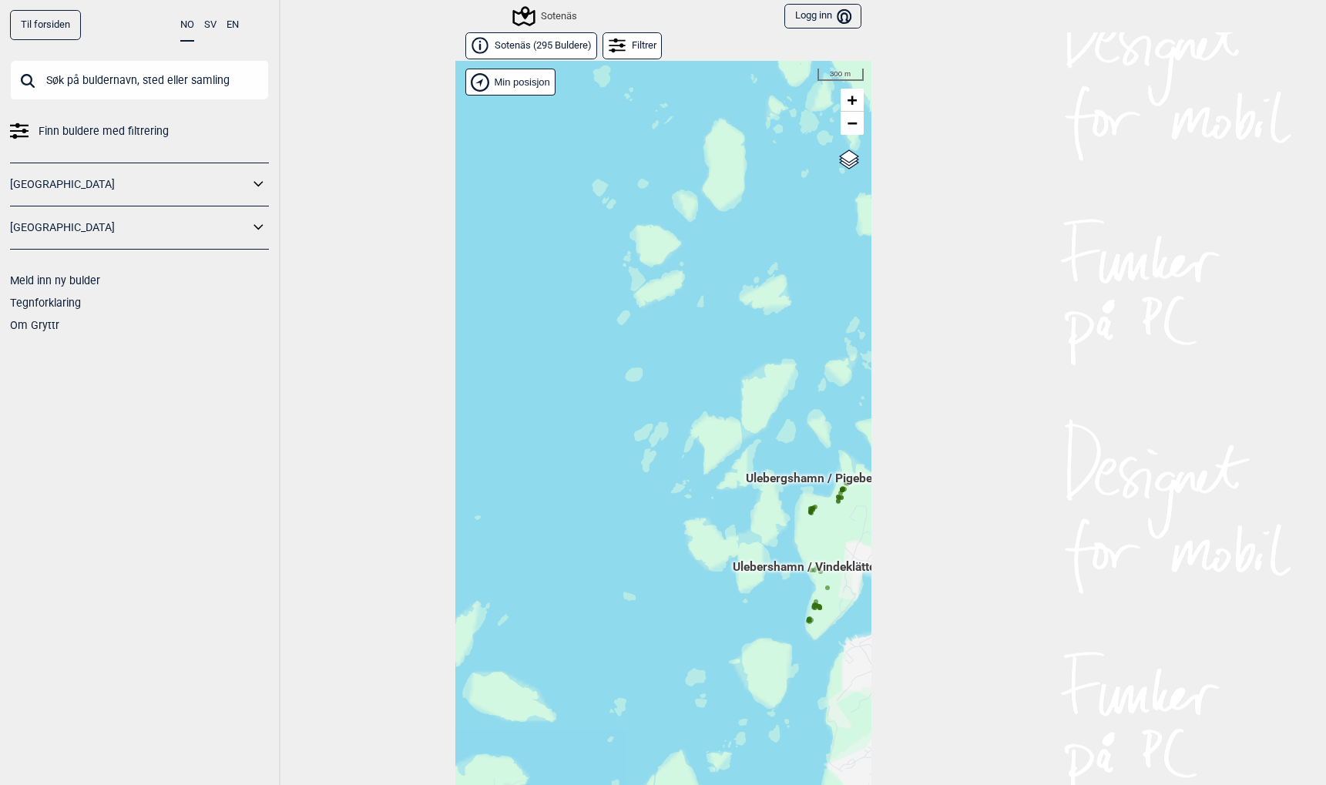
scroll to position [23, 0]
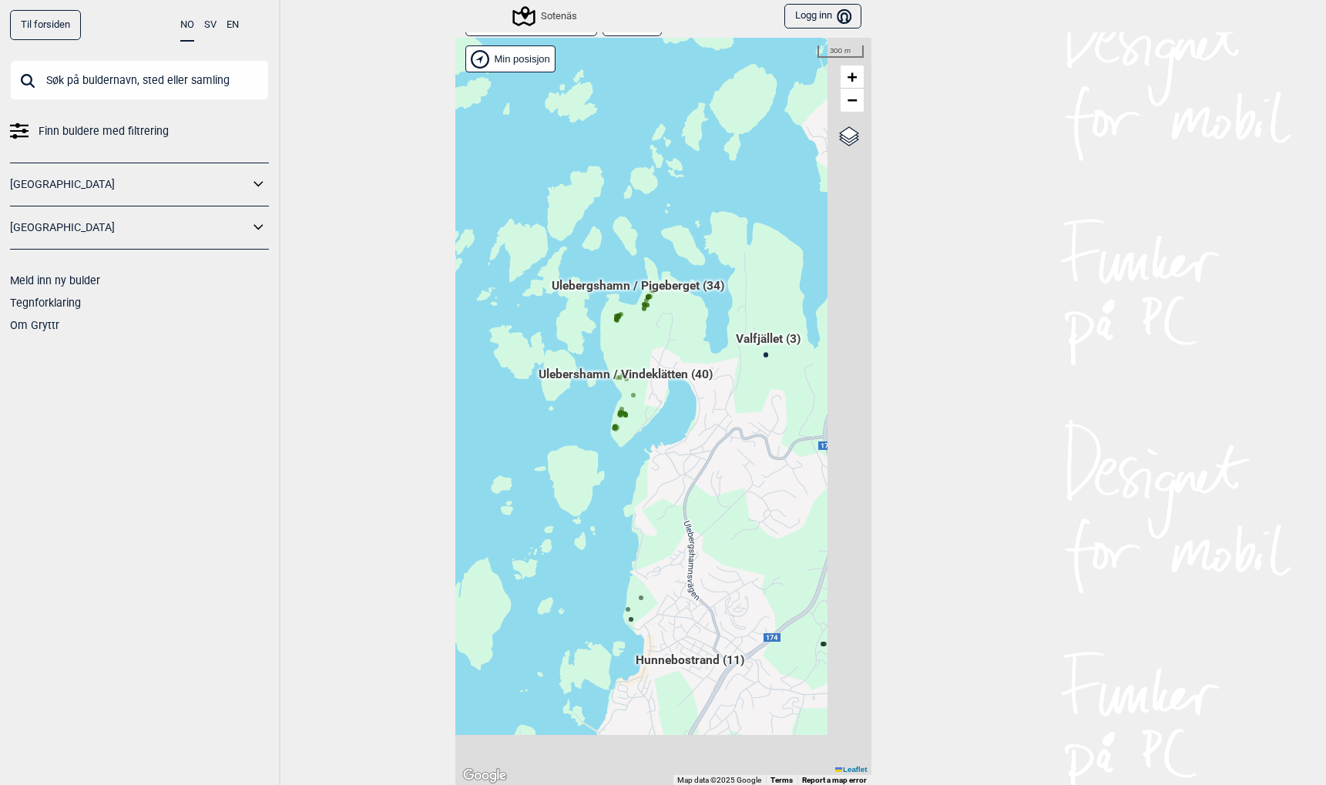
drag, startPoint x: 656, startPoint y: 396, endPoint x: 443, endPoint y: 200, distance: 289.5
click at [441, 201] on div "Til forsiden NO SV EN Finn buldere med filtrering Norge Sverige Meld inn ny bul…" at bounding box center [663, 392] width 1326 height 785
